Goal: Book appointment/travel/reservation

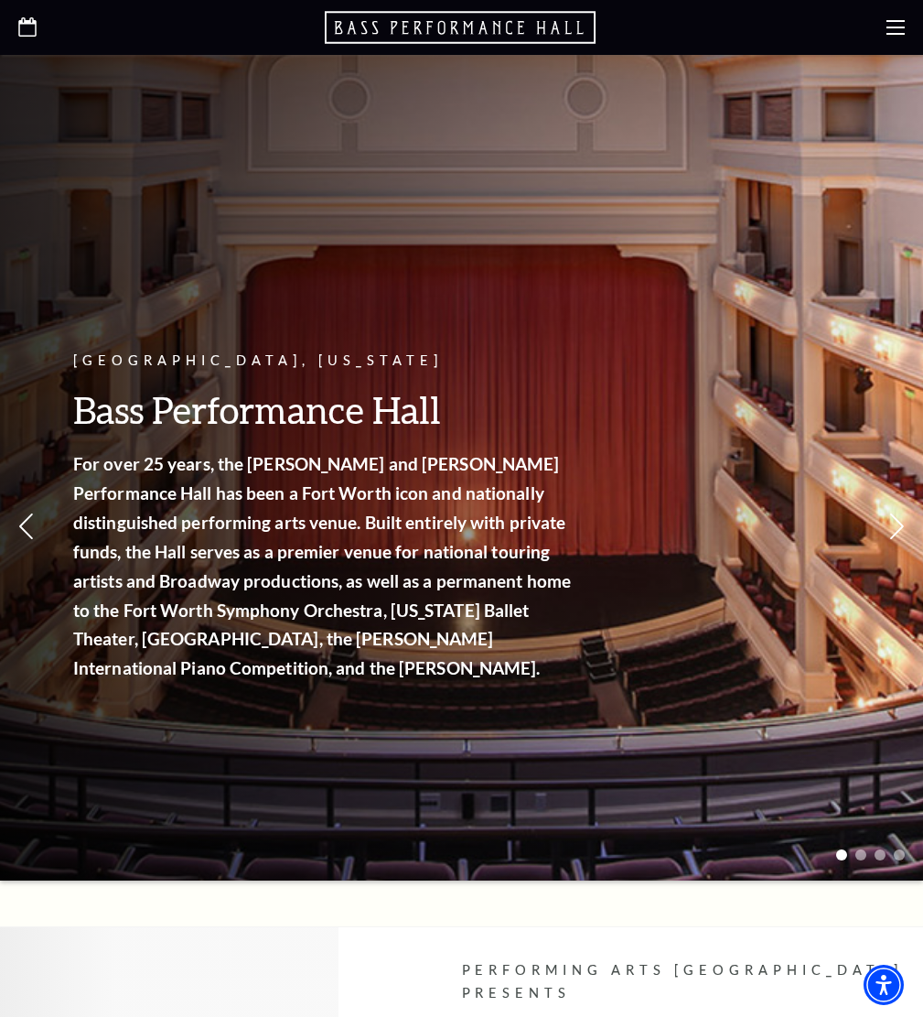
click at [889, 27] on use at bounding box center [896, 27] width 18 height 15
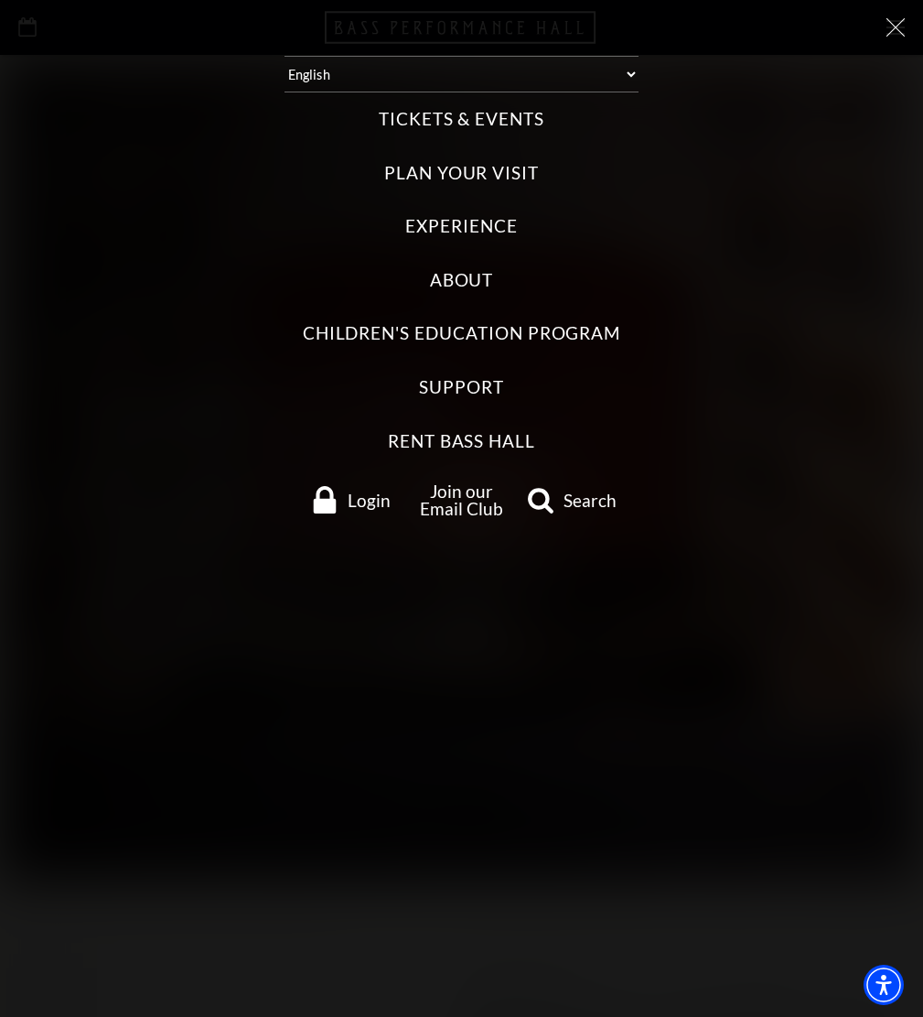
click at [467, 117] on label "Tickets & Events" at bounding box center [462, 119] width 166 height 25
click at [0, 0] on Events "Tickets & Events" at bounding box center [0, 0] width 0 height 0
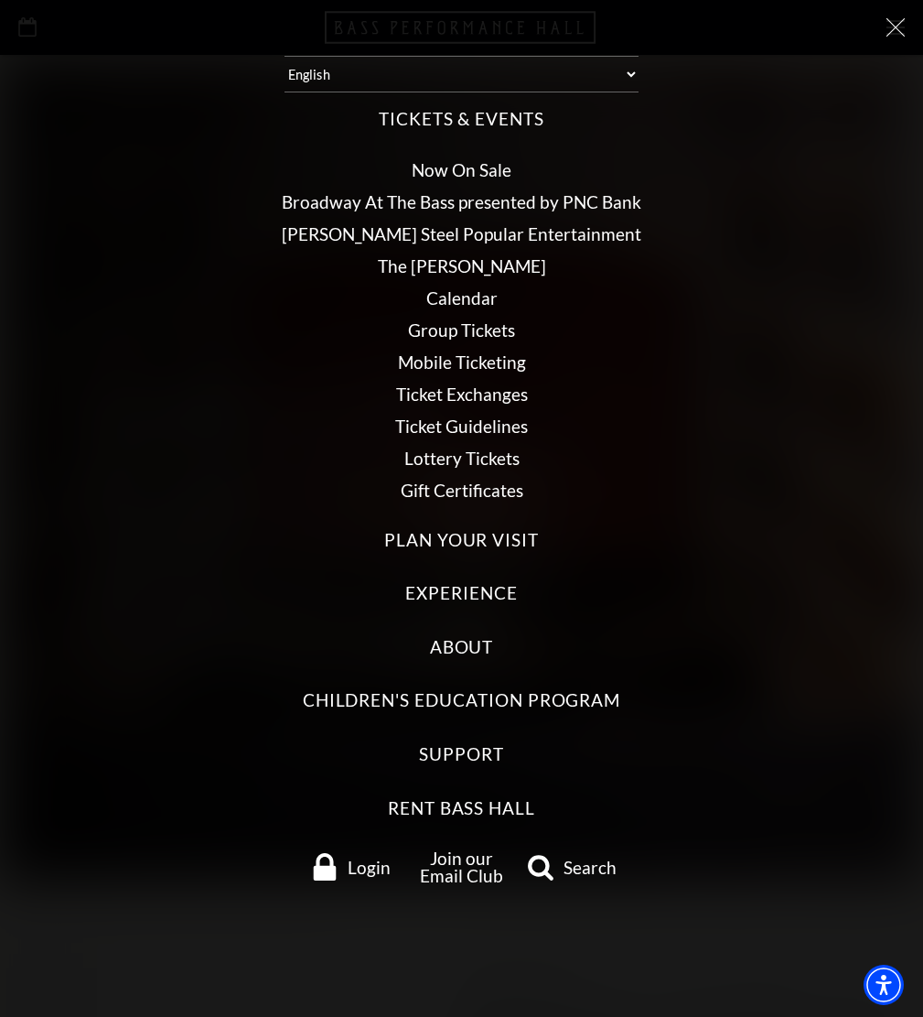
click at [457, 301] on link "Calendar" at bounding box center [461, 297] width 71 height 21
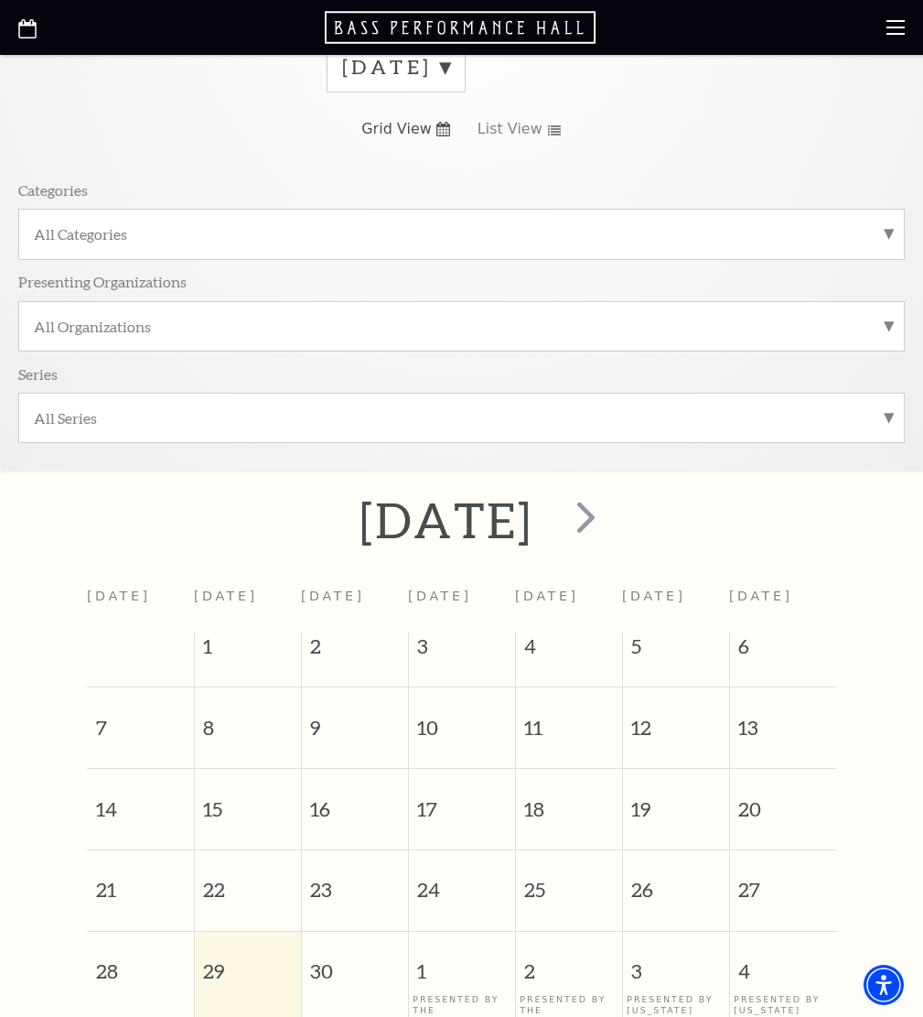
scroll to position [274, 0]
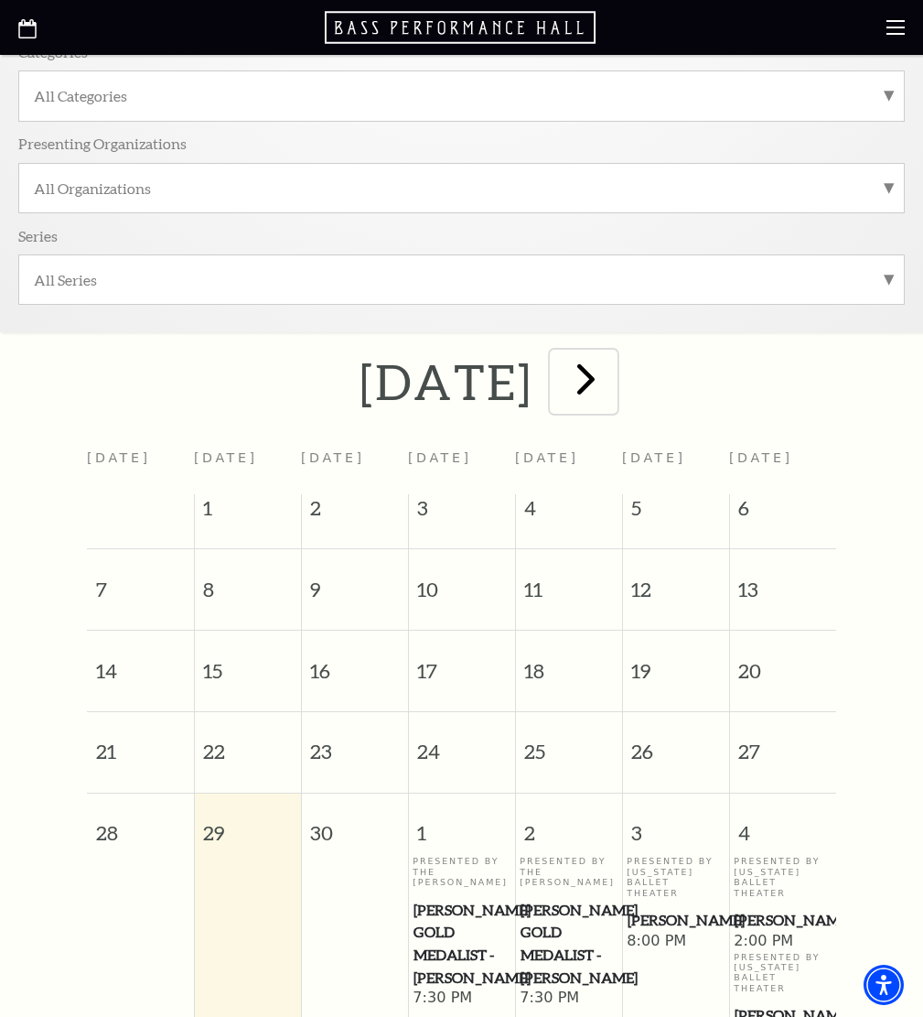
click at [612, 382] on span "next" at bounding box center [586, 378] width 52 height 52
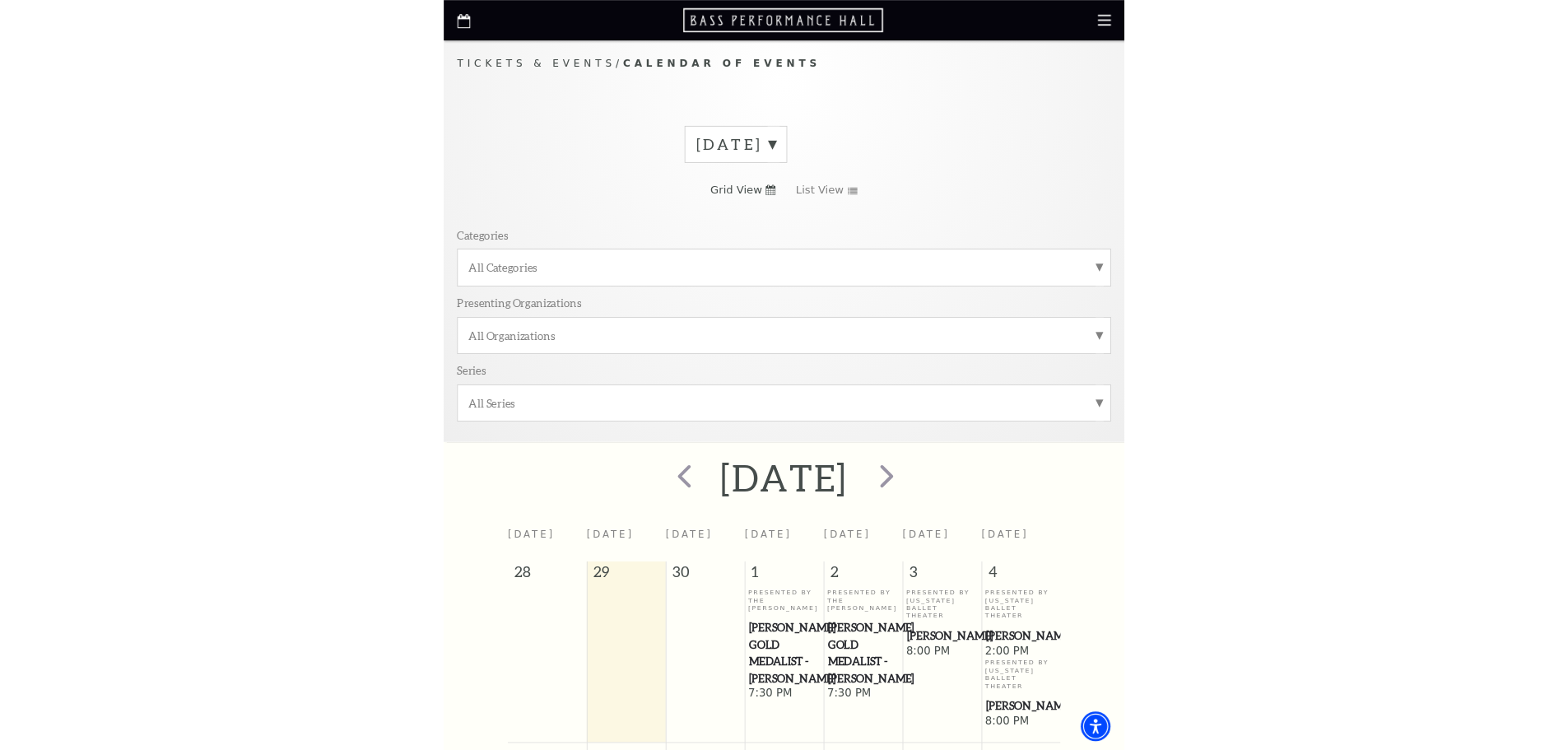
scroll to position [0, 0]
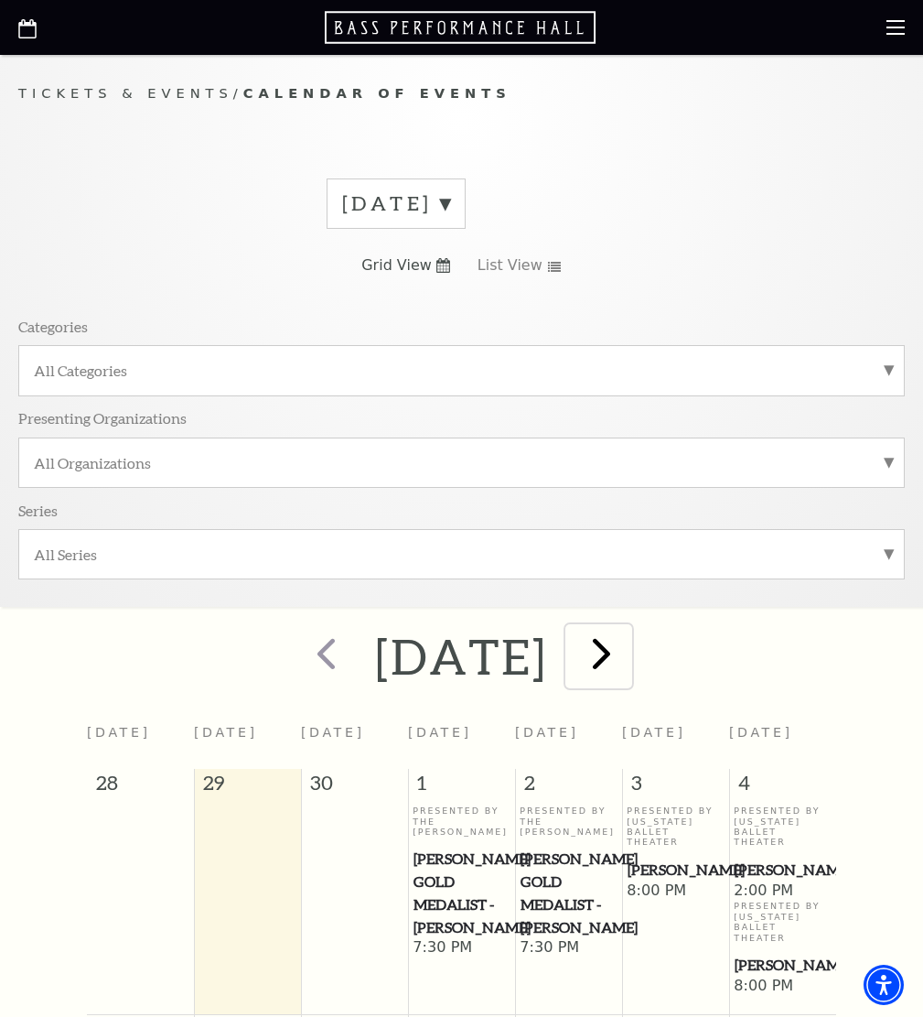
click at [628, 664] on span "next" at bounding box center [602, 653] width 52 height 52
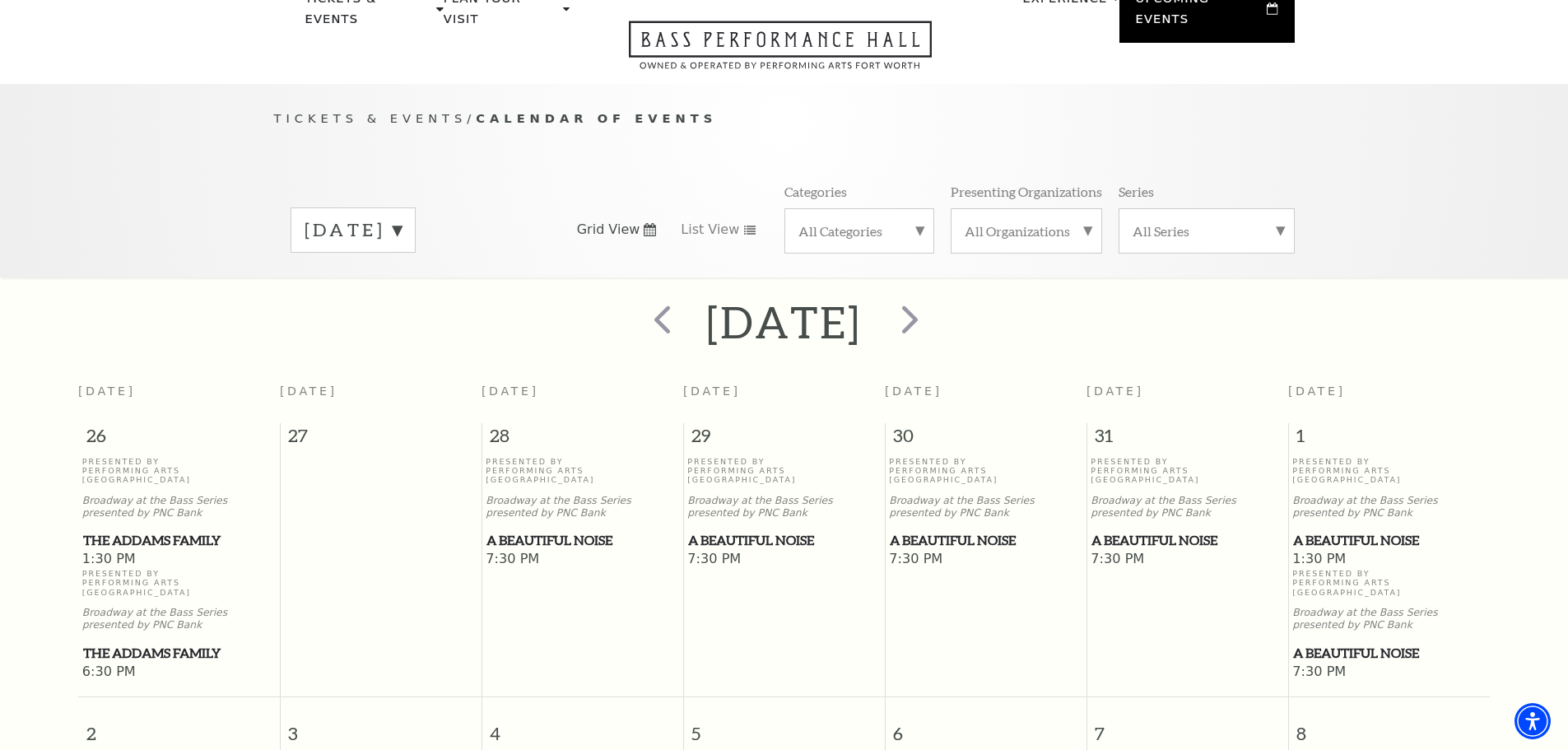
scroll to position [146, 0]
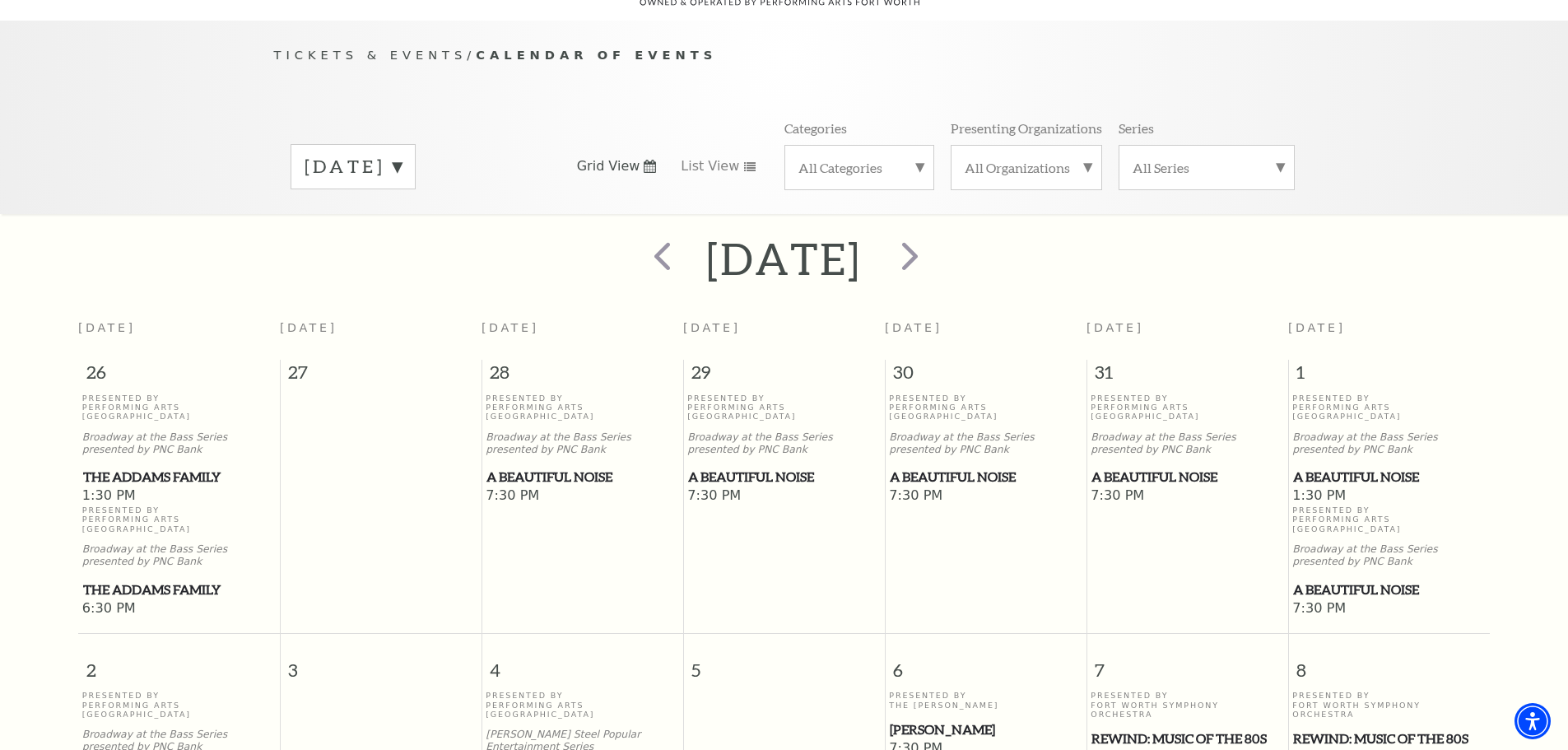
click at [401, 154] on label "November 2025" at bounding box center [354, 166] width 97 height 25
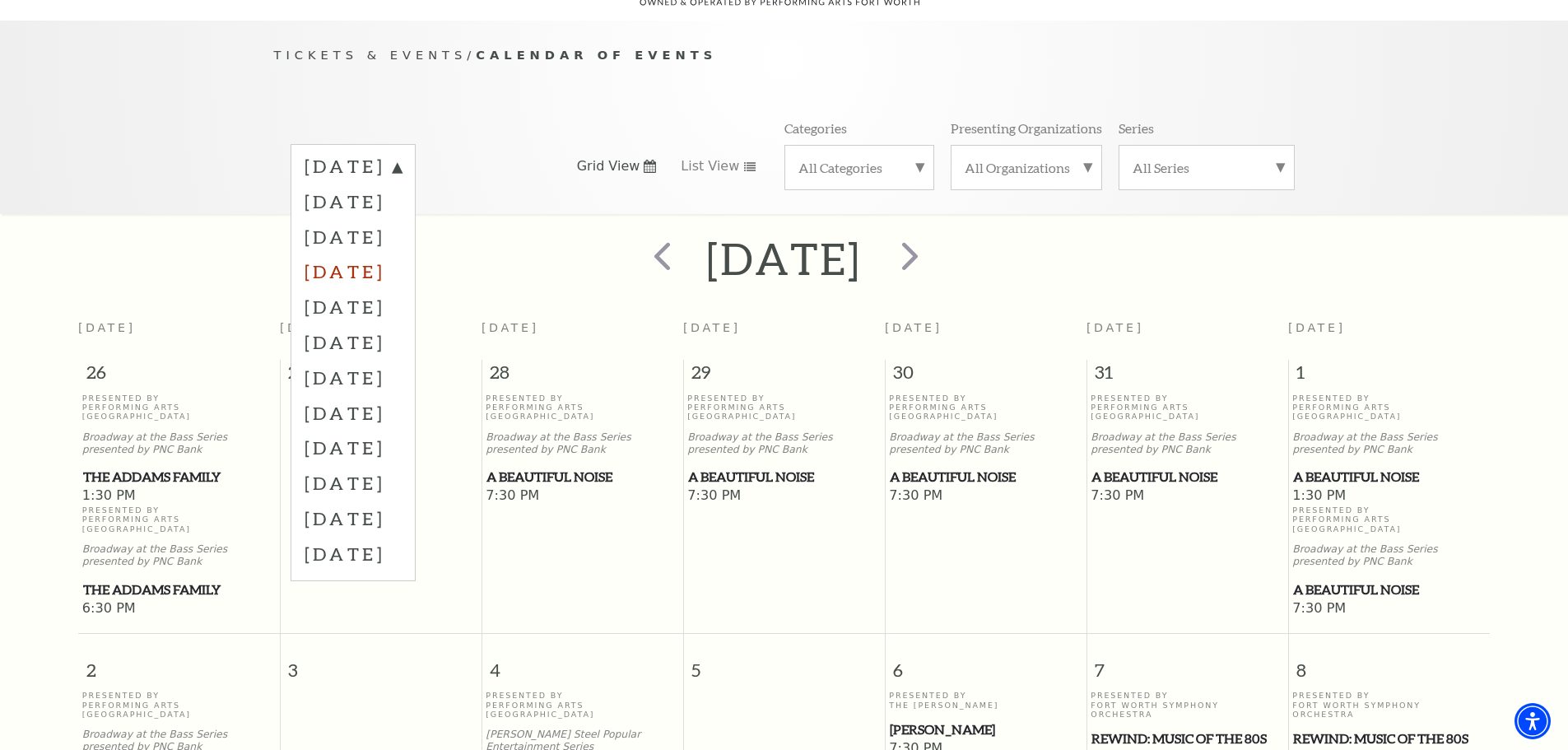
click at [354, 256] on label "December 2025" at bounding box center [354, 271] width 97 height 35
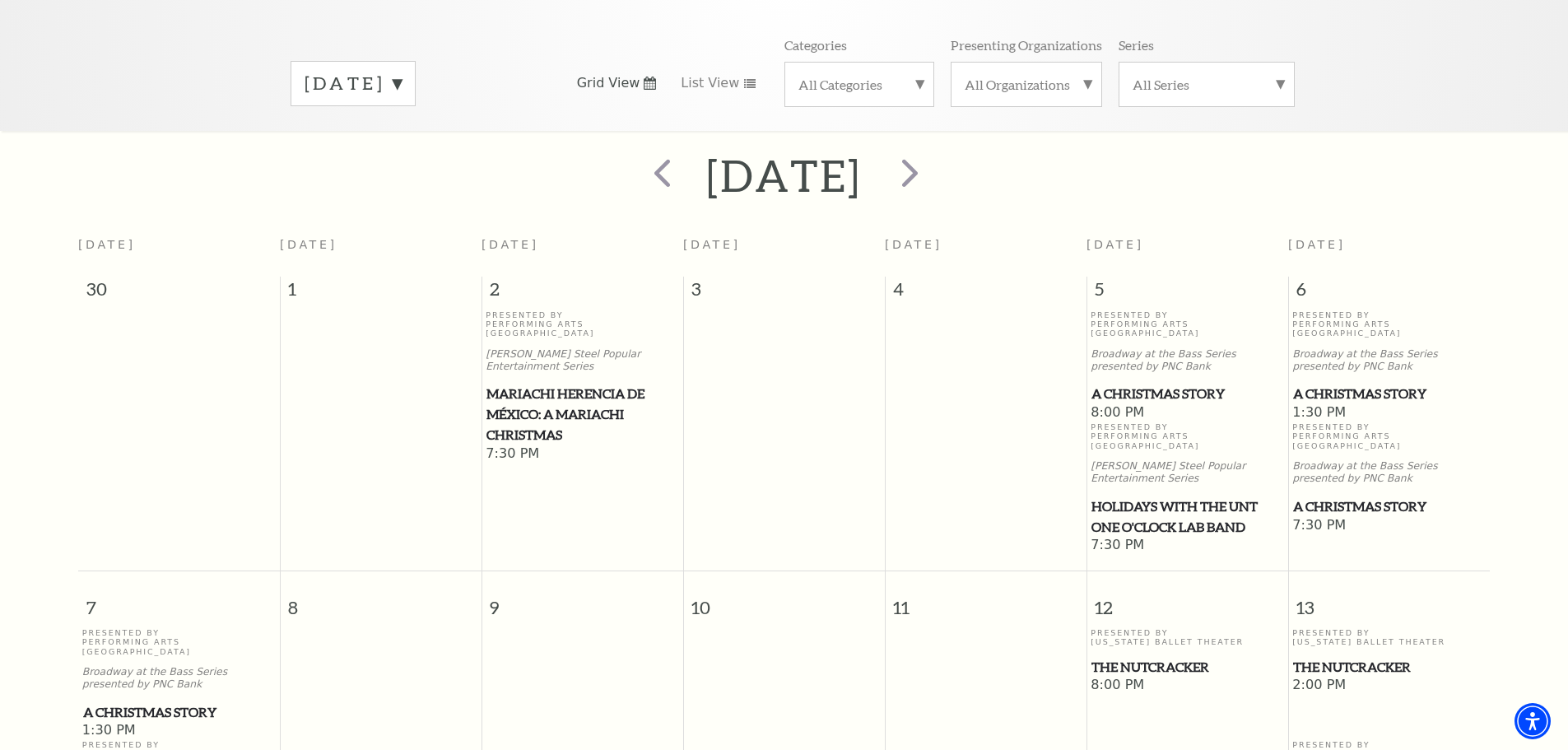
scroll to position [392, 0]
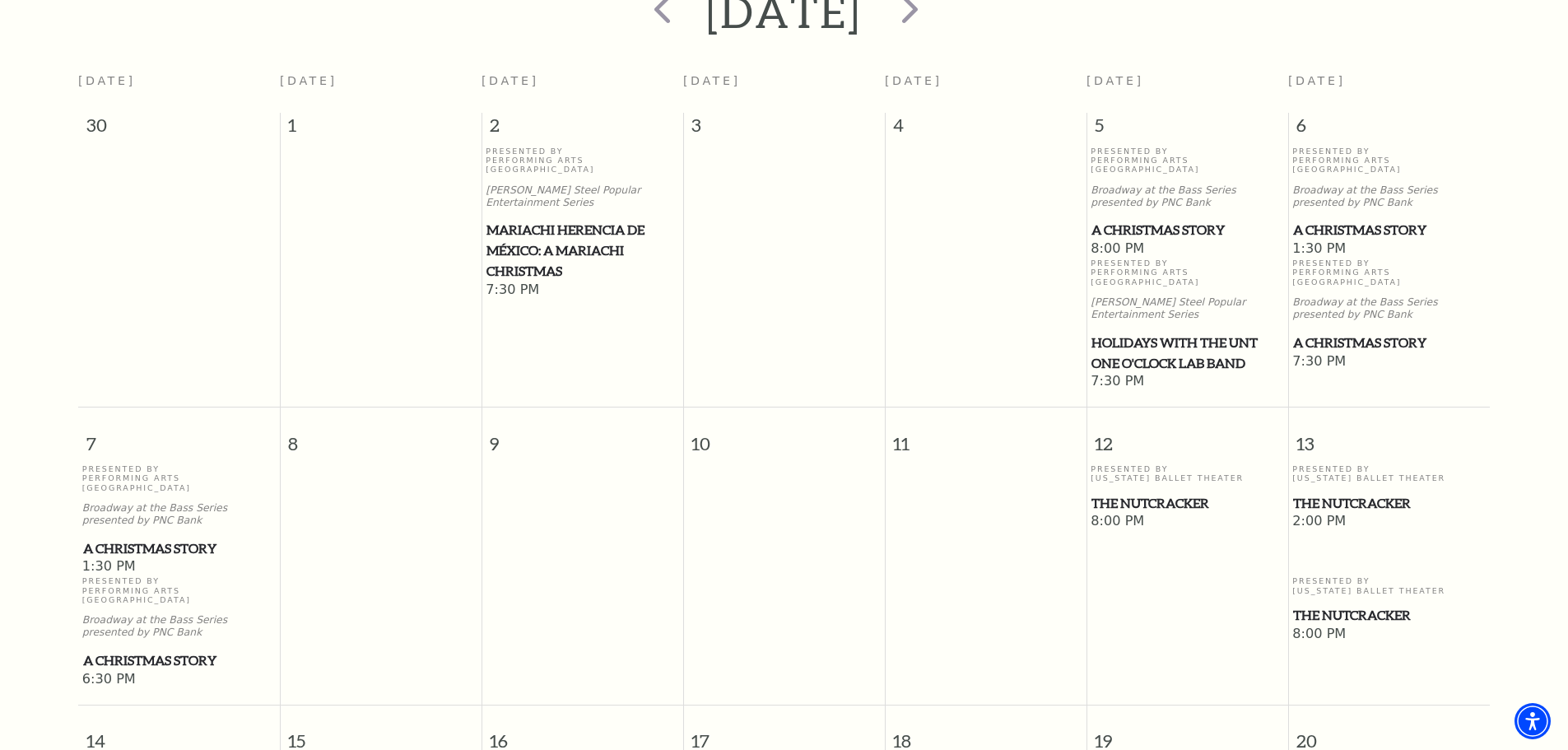
click at [829, 493] on span "The Nutcracker" at bounding box center [1187, 503] width 192 height 21
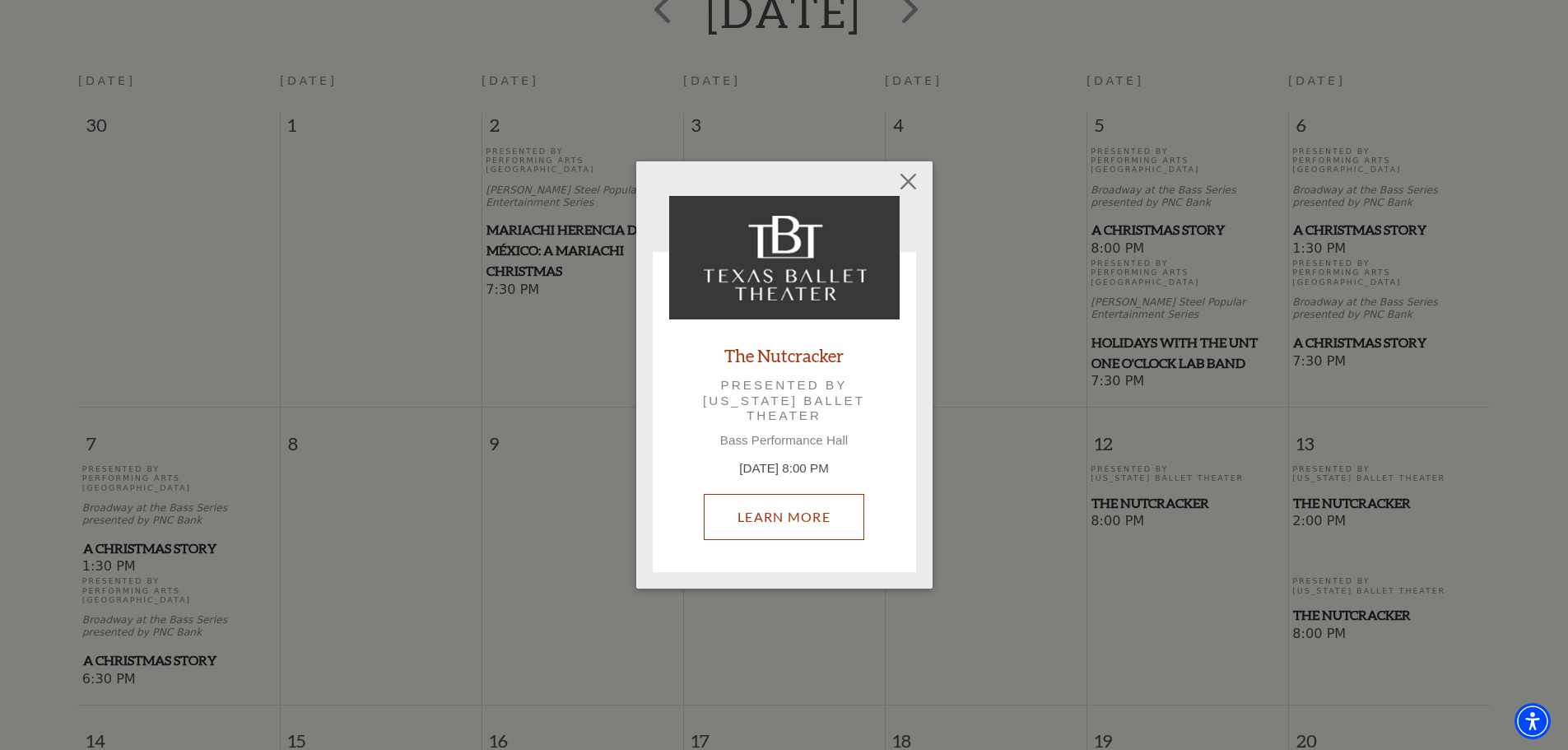
click at [757, 513] on link "Learn More" at bounding box center [784, 516] width 160 height 46
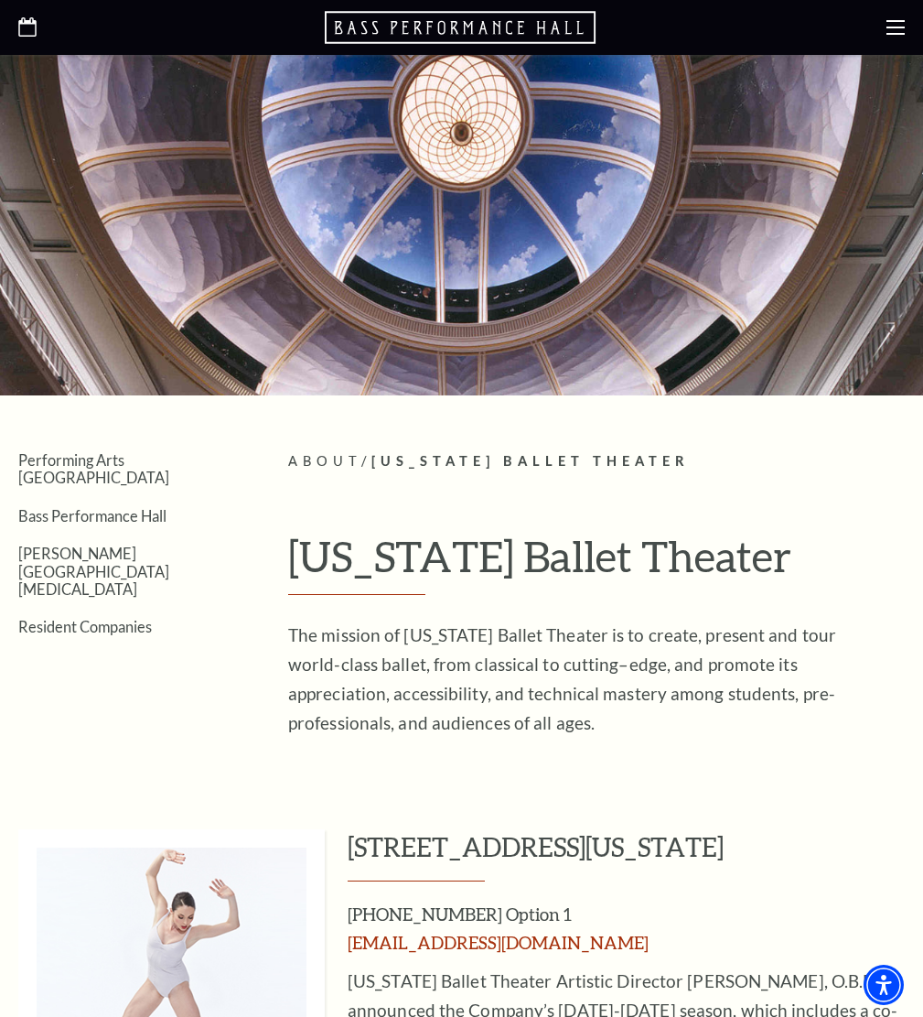
click at [900, 26] on icon at bounding box center [896, 27] width 18 height 18
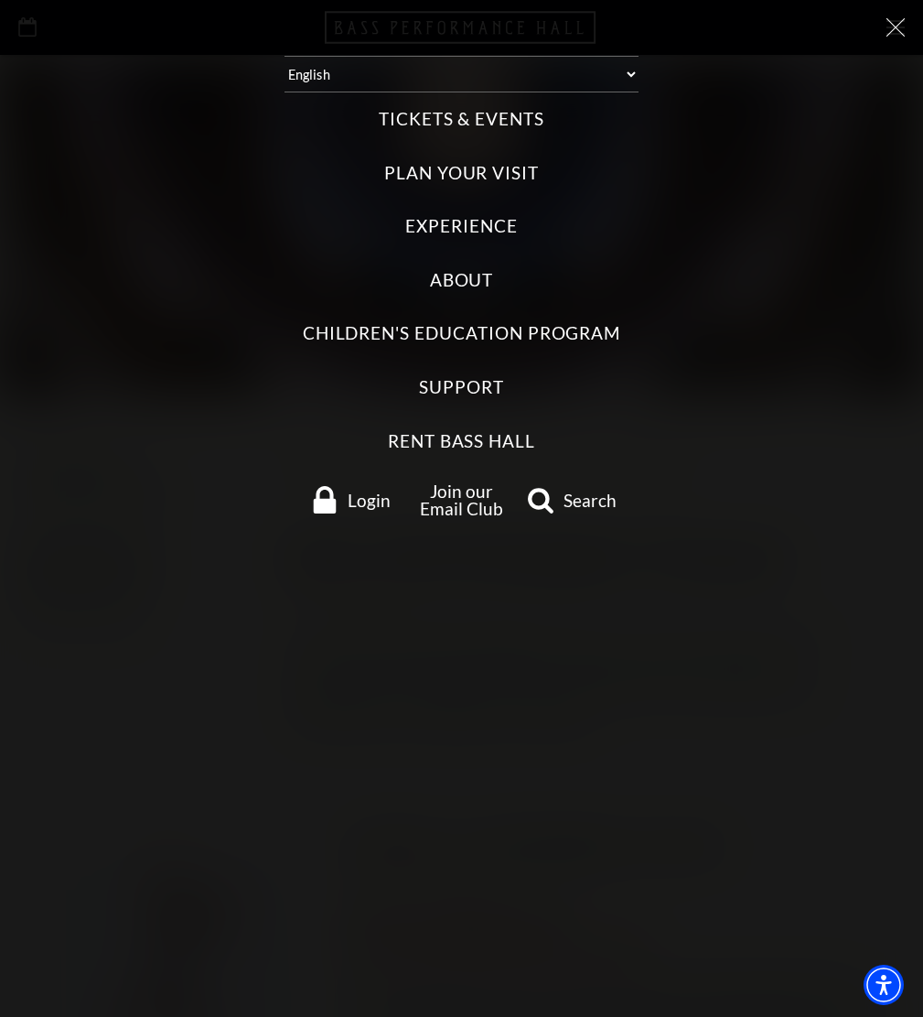
click at [439, 119] on label "Tickets & Events" at bounding box center [462, 119] width 166 height 25
click at [0, 0] on Events "Tickets & Events" at bounding box center [0, 0] width 0 height 0
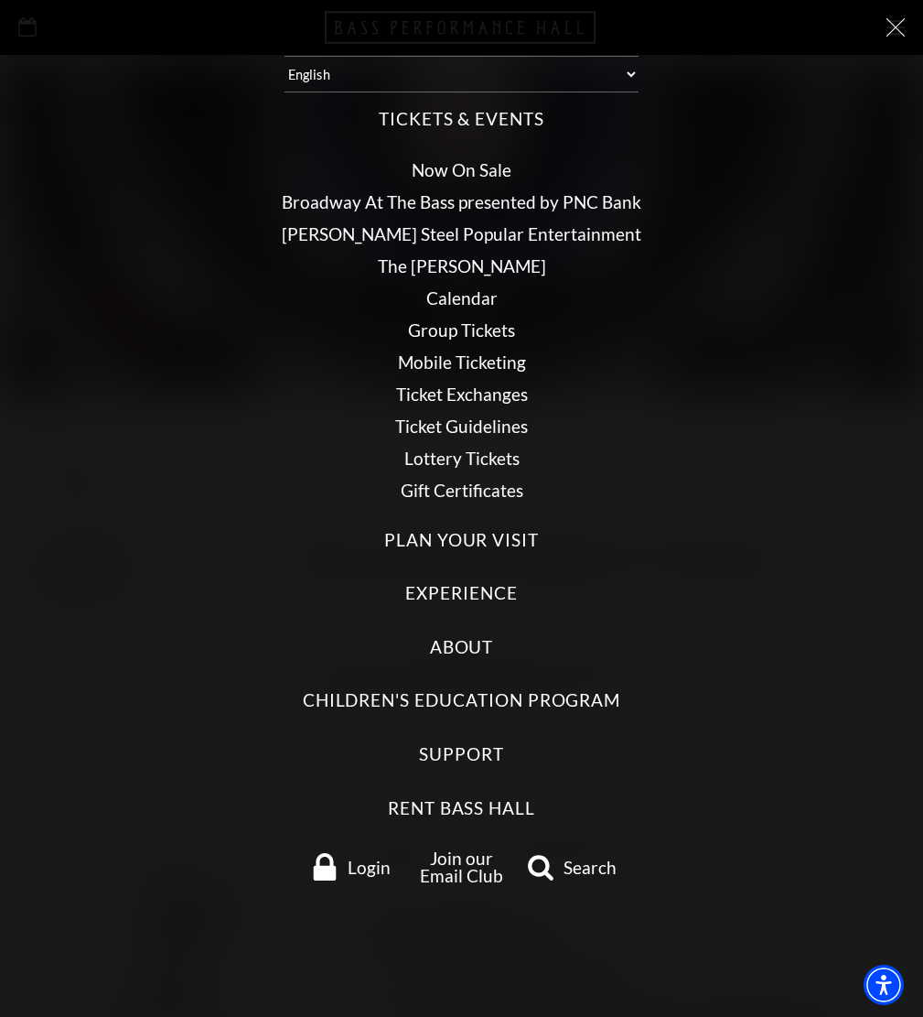
click at [454, 297] on link "Calendar" at bounding box center [461, 297] width 71 height 21
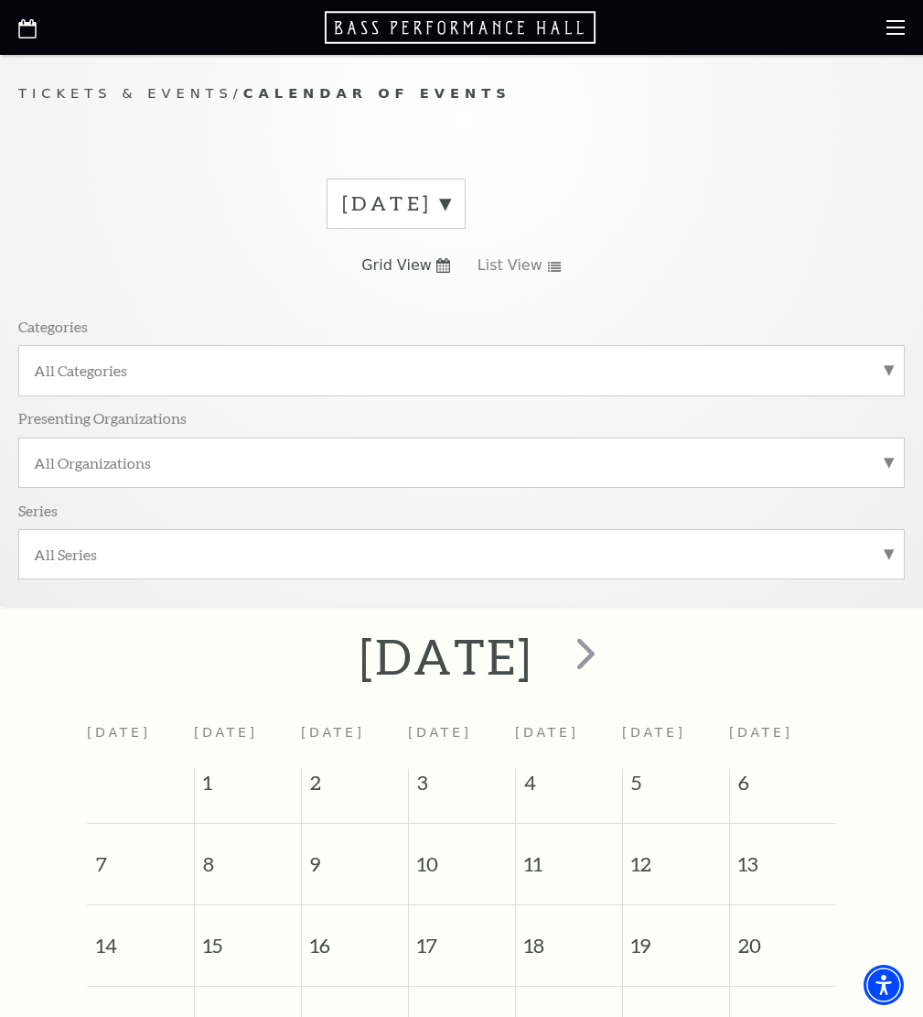
click at [450, 202] on label "[DATE]" at bounding box center [396, 203] width 108 height 28
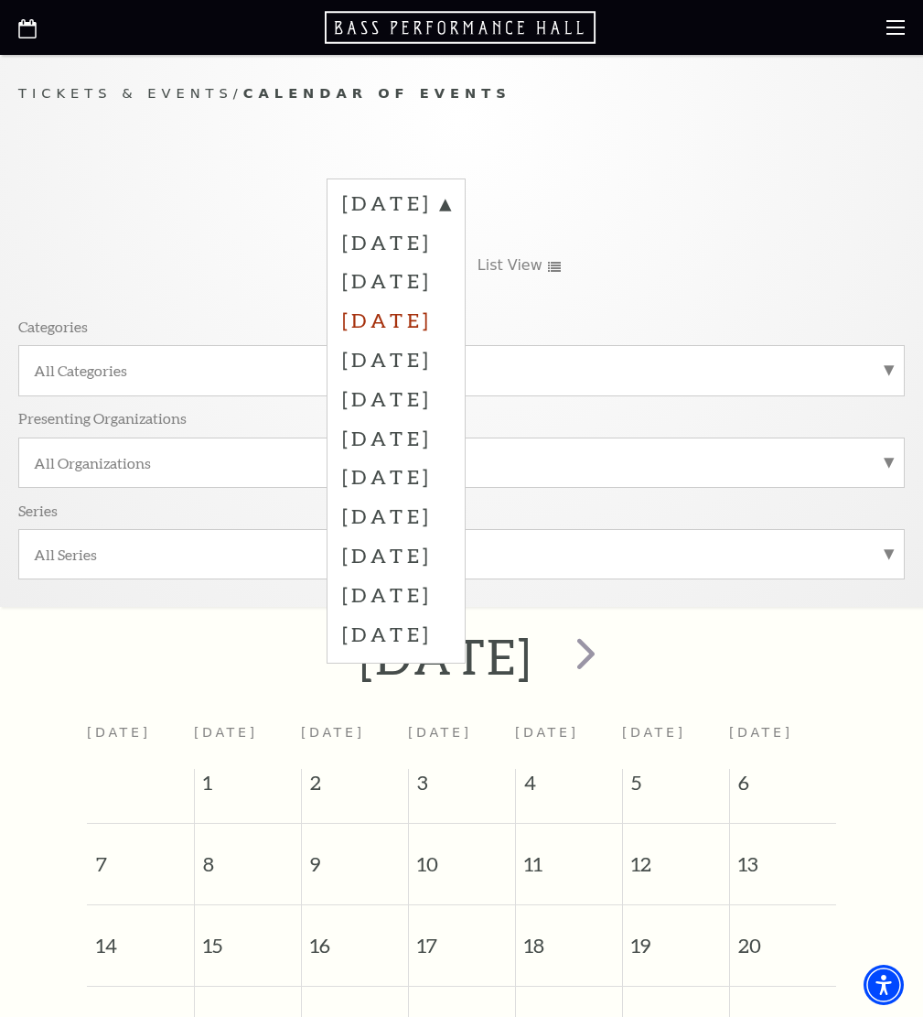
click at [409, 320] on label "[DATE]" at bounding box center [396, 319] width 108 height 39
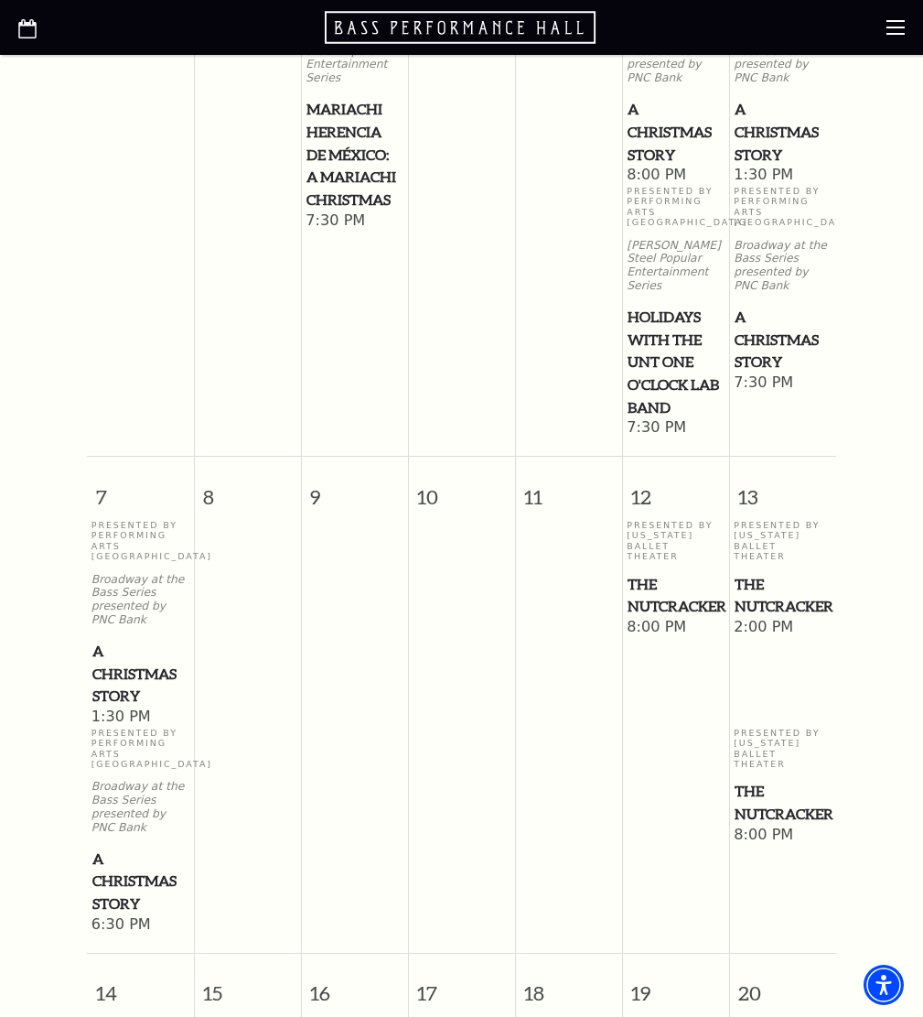
scroll to position [1098, 0]
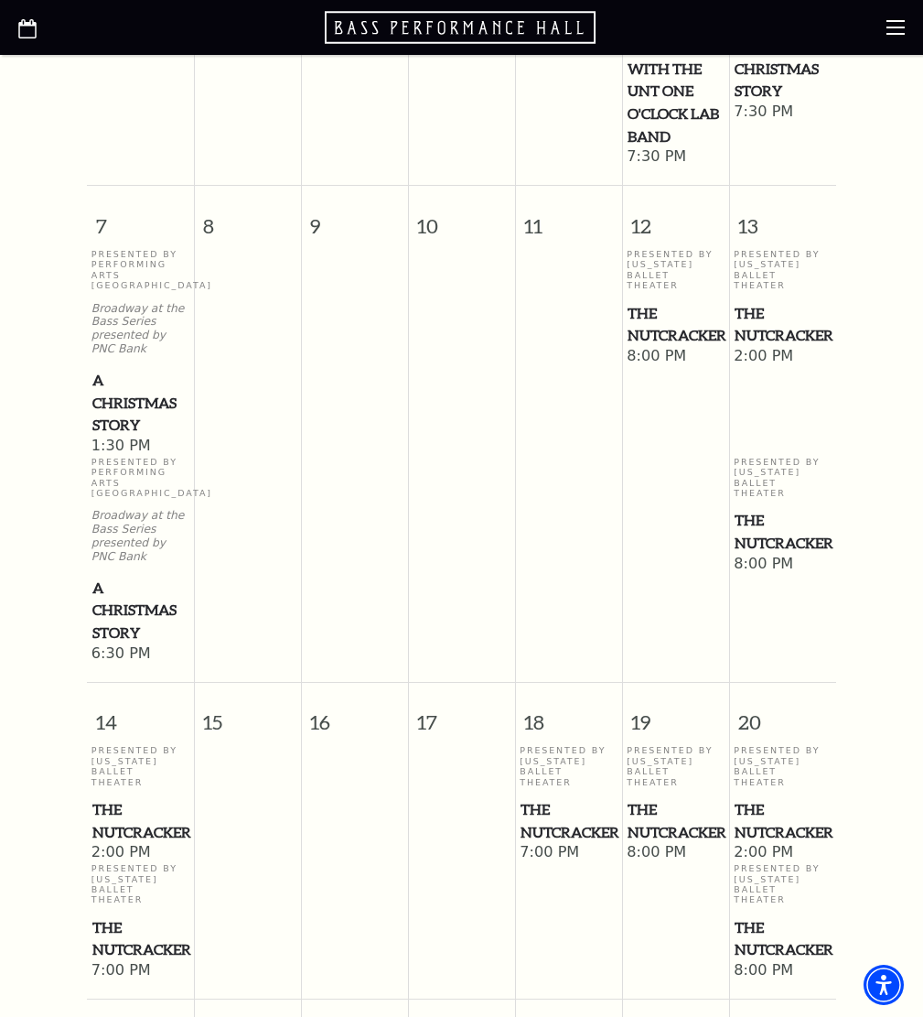
click at [769, 317] on span "The Nutcracker" at bounding box center [783, 324] width 96 height 45
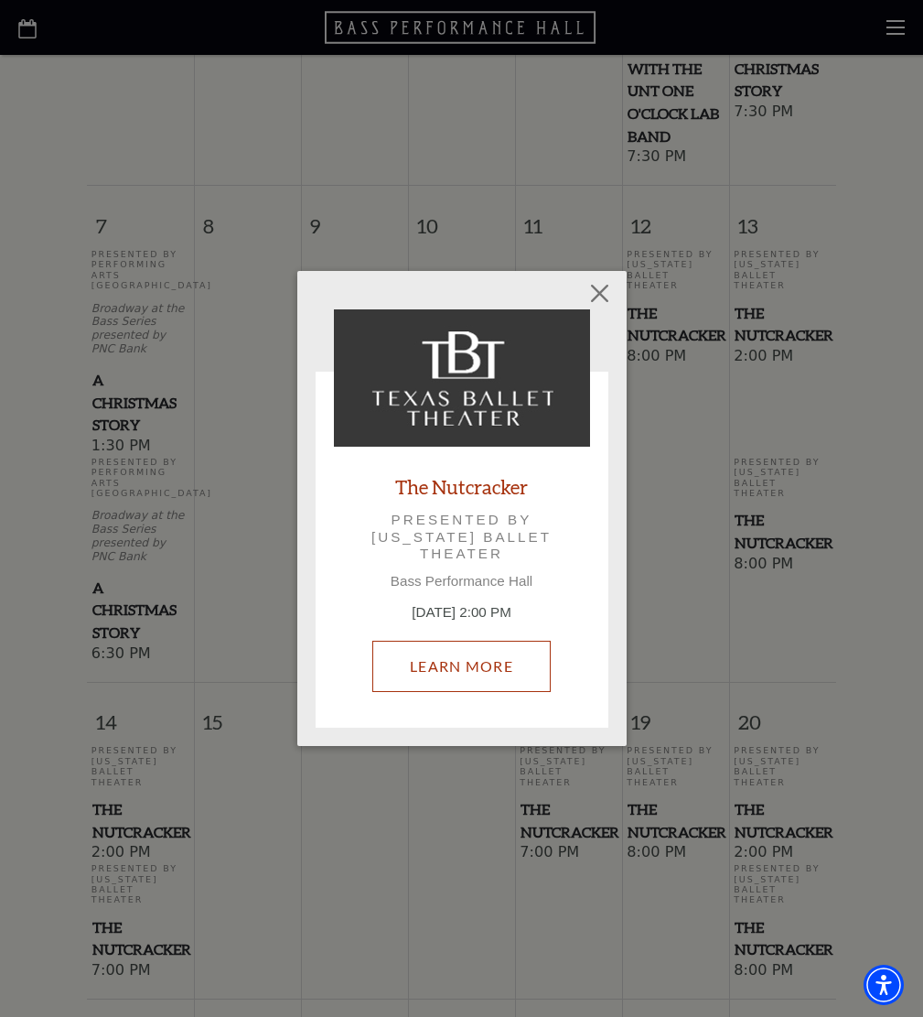
click at [443, 662] on link "Learn More" at bounding box center [461, 665] width 178 height 51
